Goal: Check status: Check status

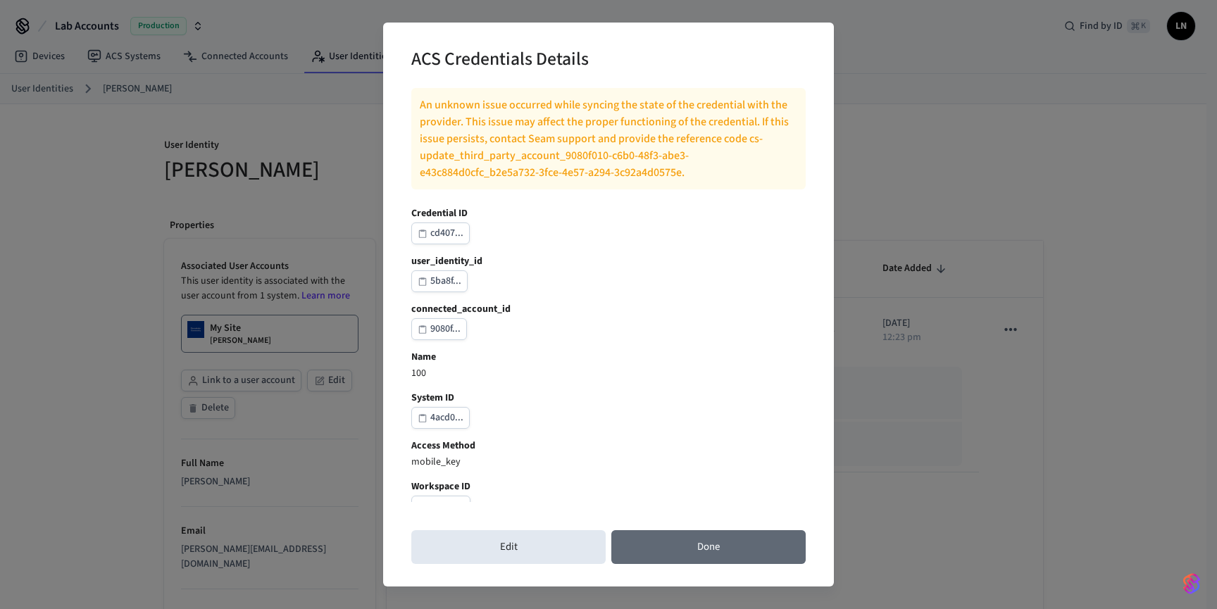
click at [692, 544] on button "Done" at bounding box center [708, 547] width 194 height 34
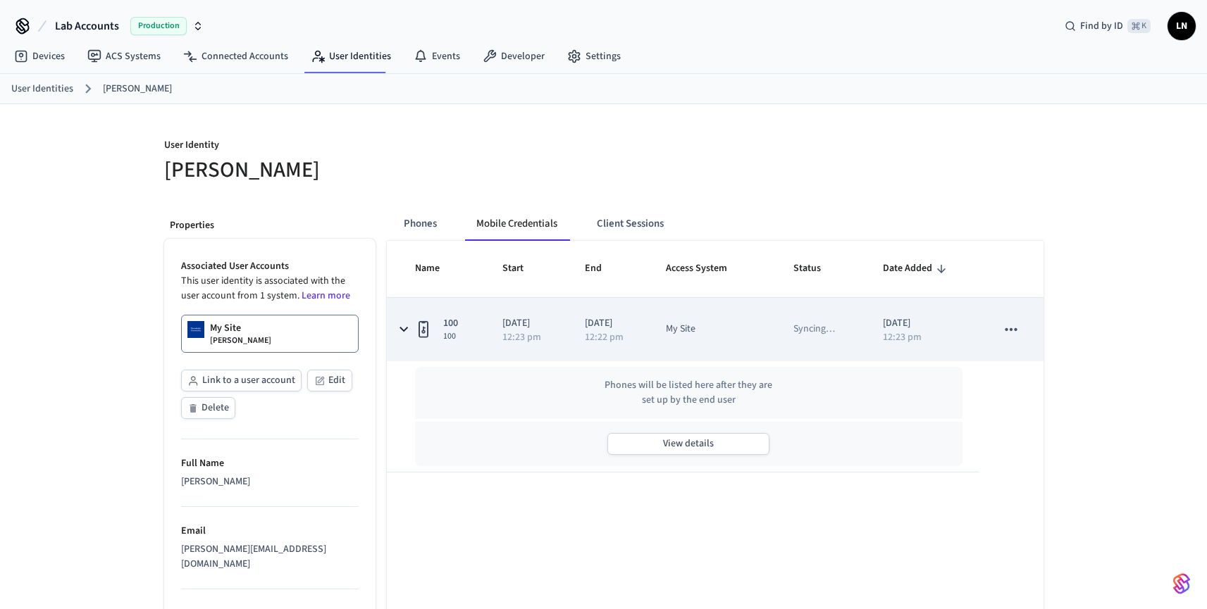
click at [523, 359] on td "2025/08/28 12:23 pm" at bounding box center [526, 329] width 82 height 63
click at [525, 336] on p "12:23 pm" at bounding box center [521, 337] width 39 height 10
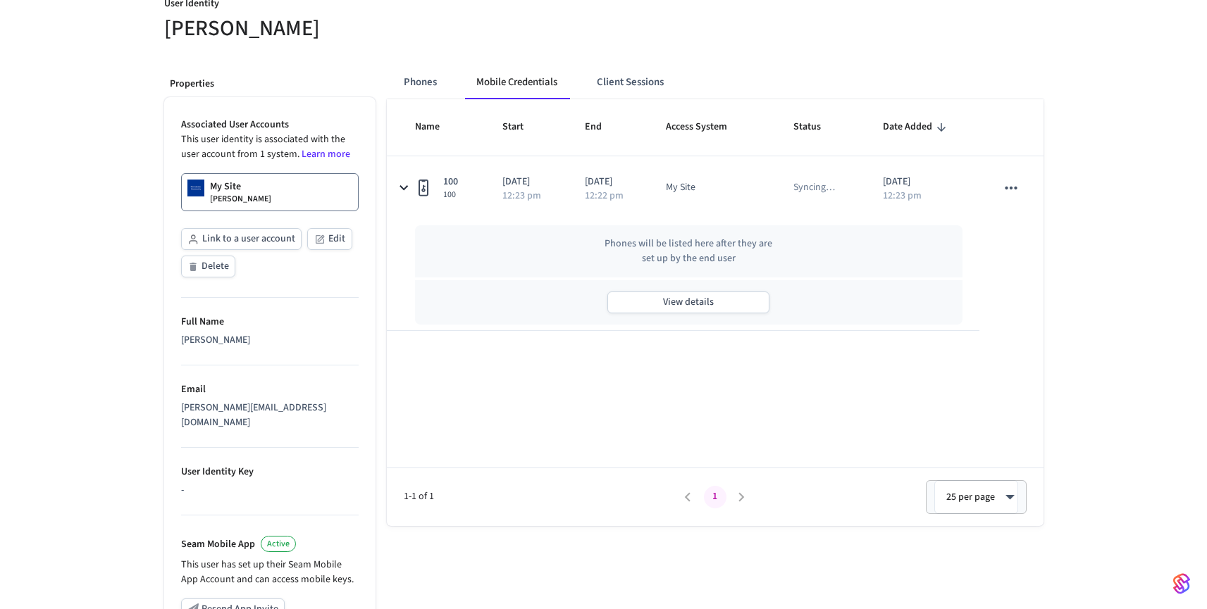
scroll to position [148, 0]
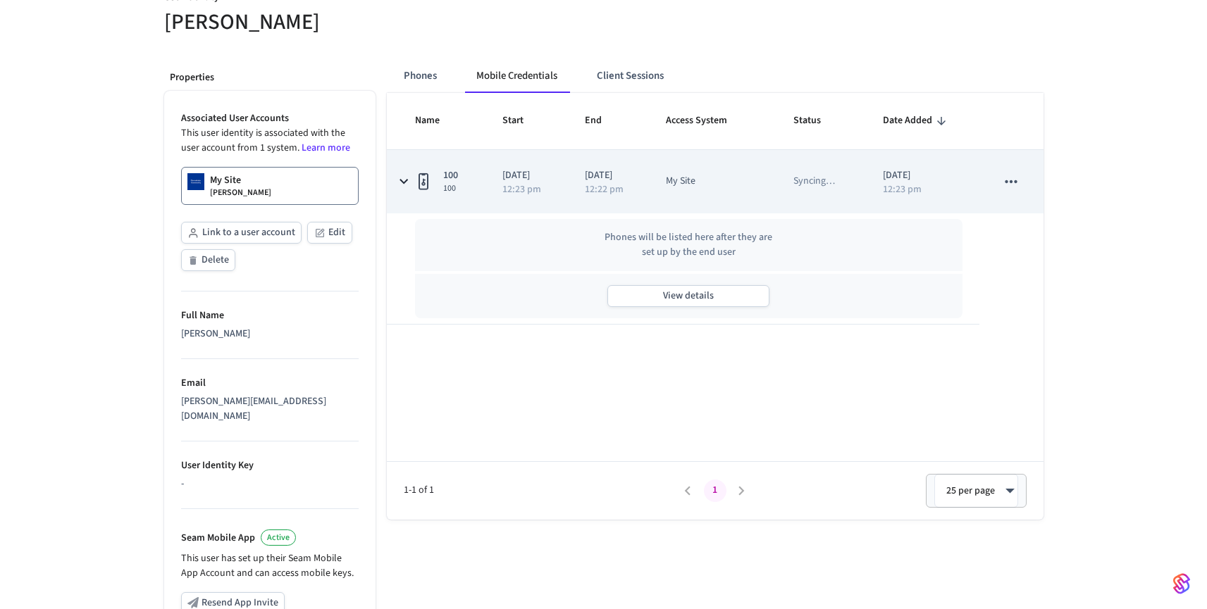
click at [695, 178] on div "My Site" at bounding box center [681, 181] width 30 height 15
click at [695, 177] on div "My Site" at bounding box center [681, 181] width 30 height 15
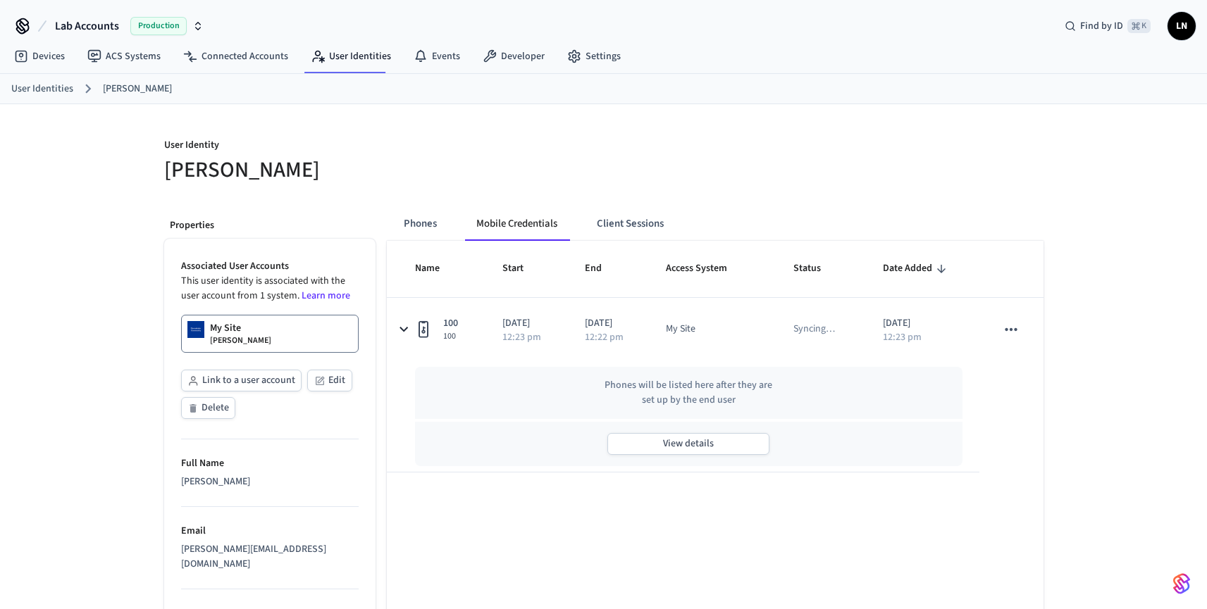
scroll to position [148, 0]
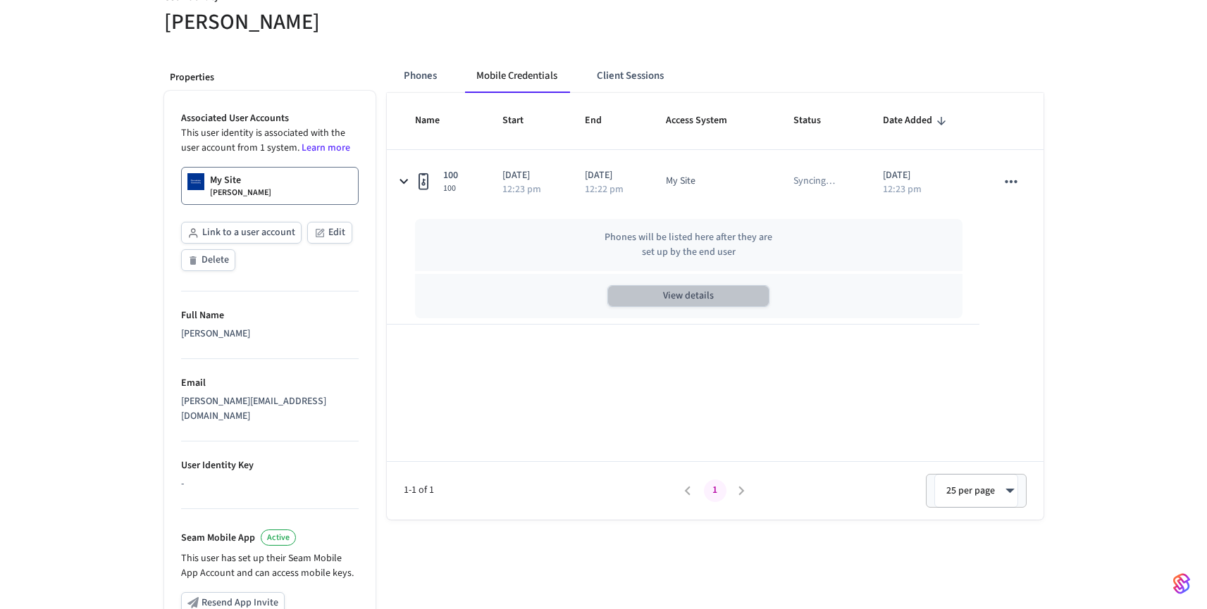
click at [645, 297] on button "View details" at bounding box center [688, 296] width 162 height 22
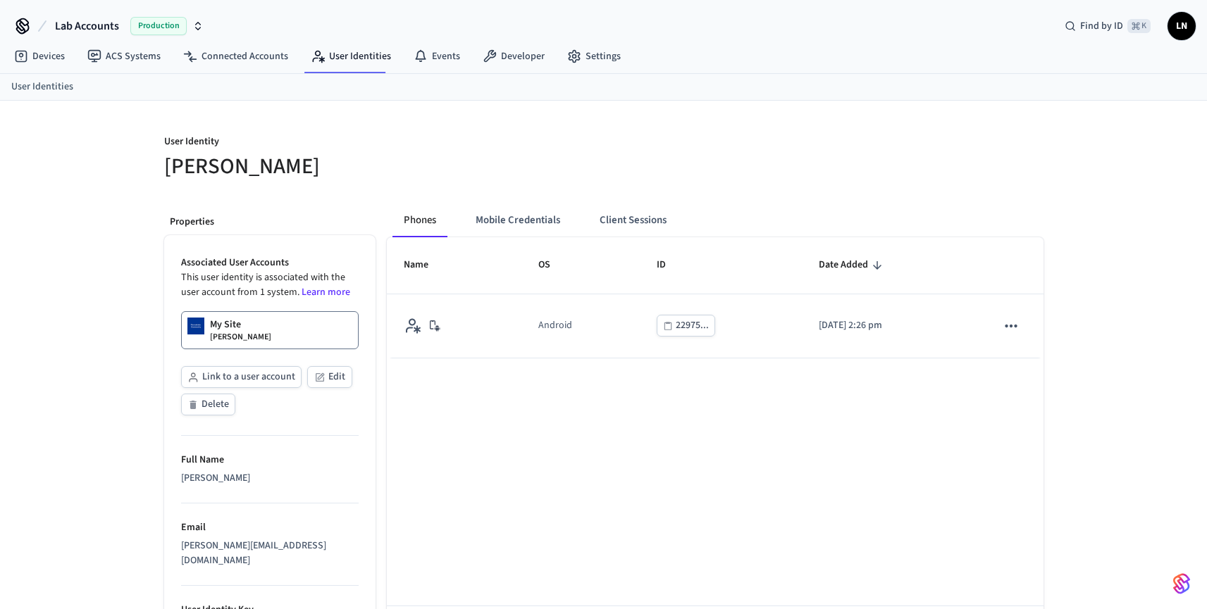
click at [536, 243] on th "OS" at bounding box center [580, 265] width 118 height 56
click at [536, 236] on button "Mobile Credentials" at bounding box center [517, 221] width 107 height 34
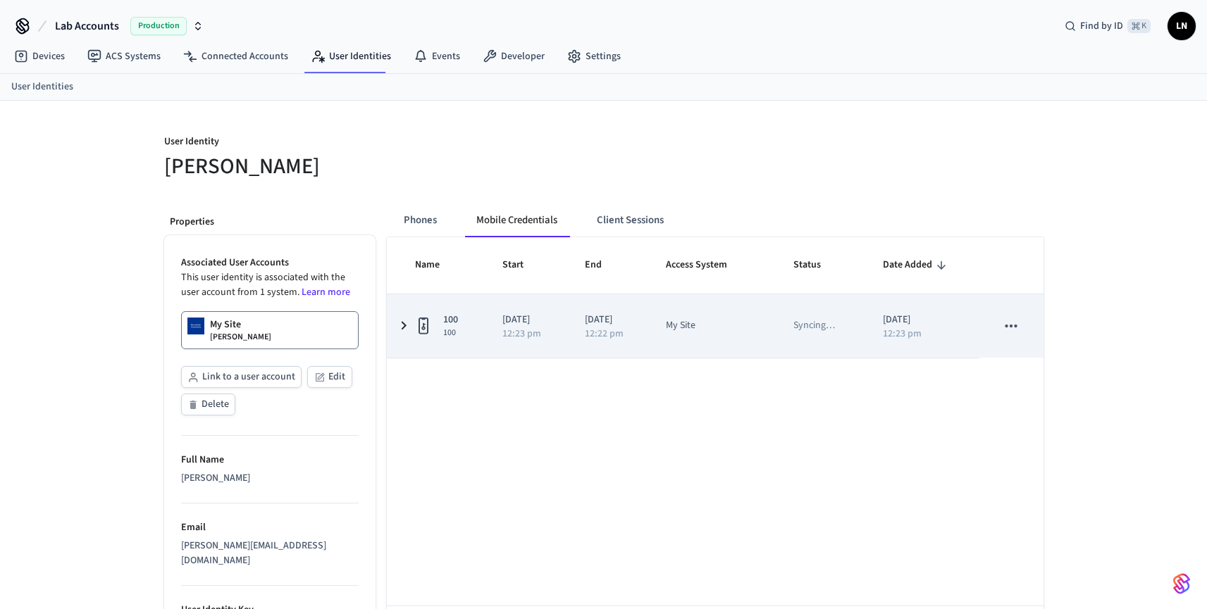
click at [588, 329] on p "12:22 pm" at bounding box center [604, 334] width 39 height 10
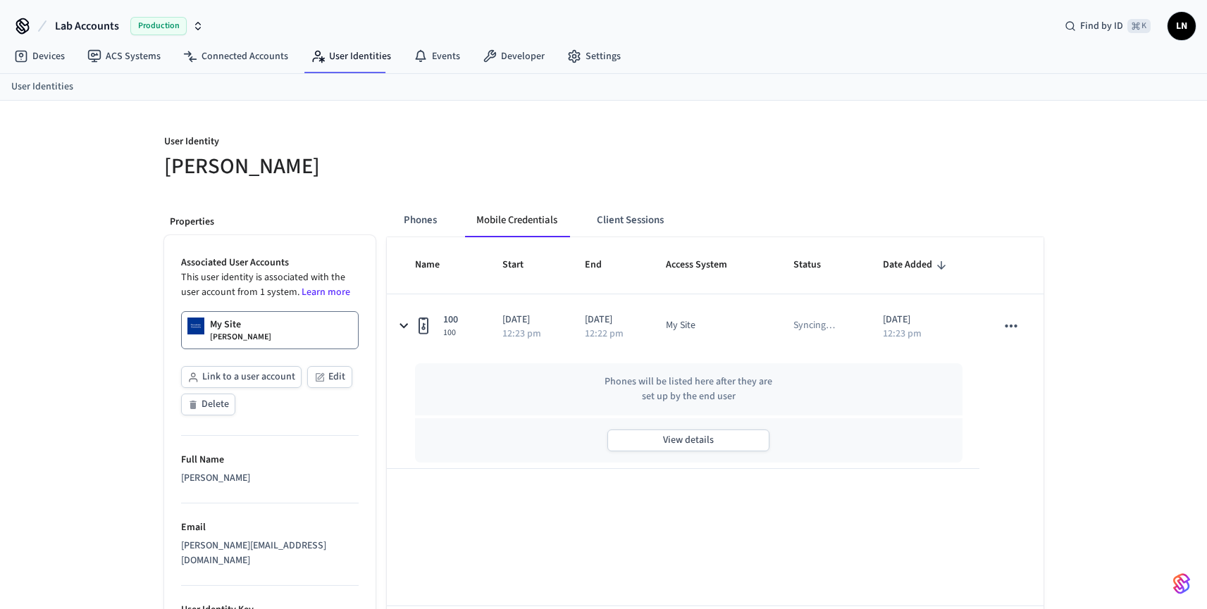
click at [635, 425] on div "View details" at bounding box center [689, 440] width 548 height 44
click at [635, 440] on button "View details" at bounding box center [688, 441] width 162 height 22
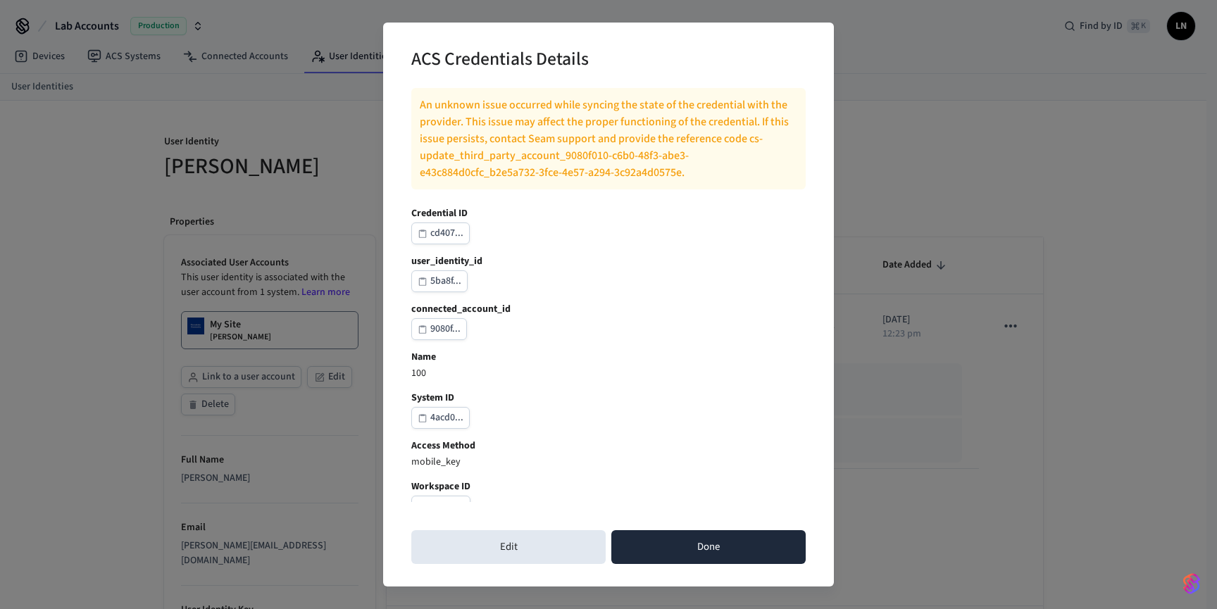
click at [689, 544] on button "Done" at bounding box center [708, 547] width 194 height 34
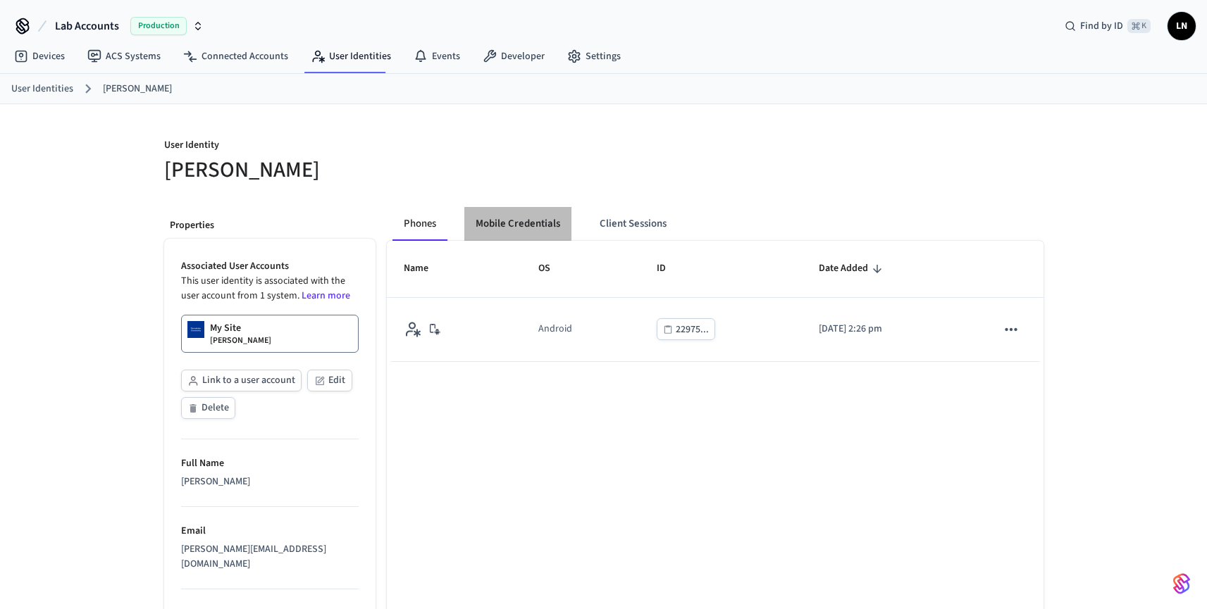
click at [509, 218] on button "Mobile Credentials" at bounding box center [517, 224] width 107 height 34
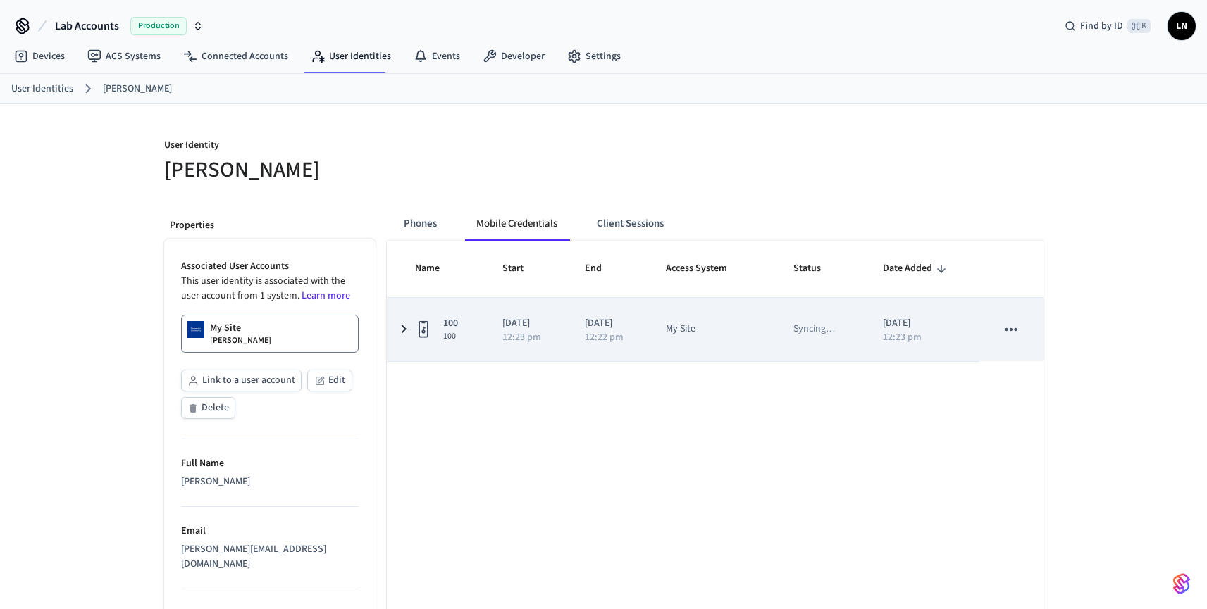
click at [413, 343] on td "100 100" at bounding box center [436, 329] width 99 height 63
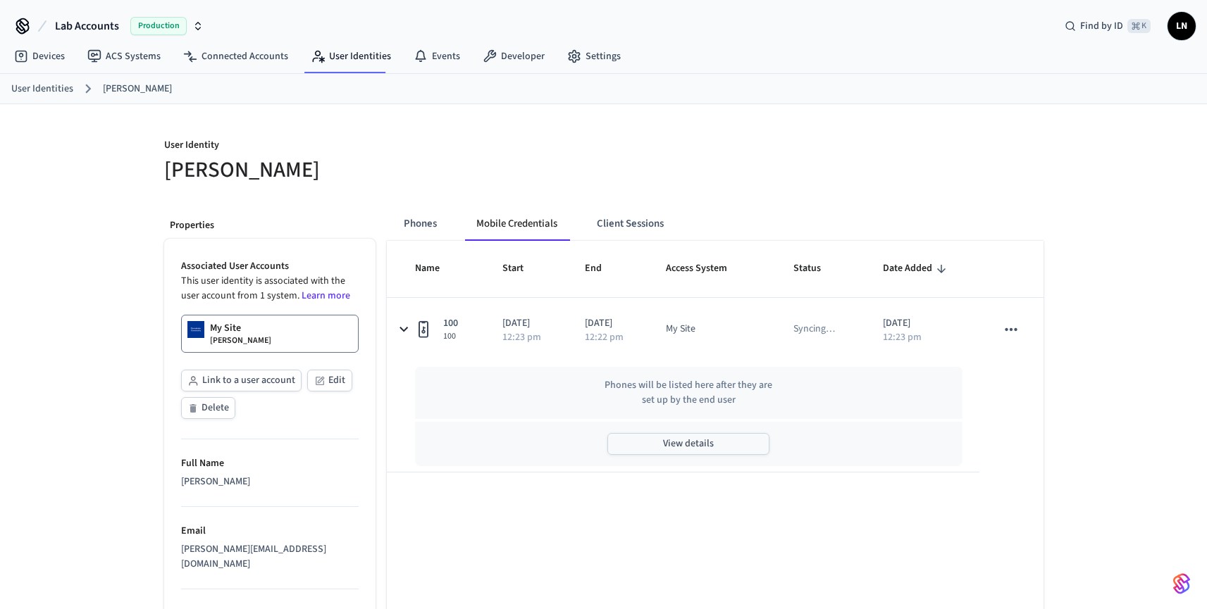
click at [666, 454] on button "View details" at bounding box center [688, 444] width 162 height 22
